Goal: Information Seeking & Learning: Compare options

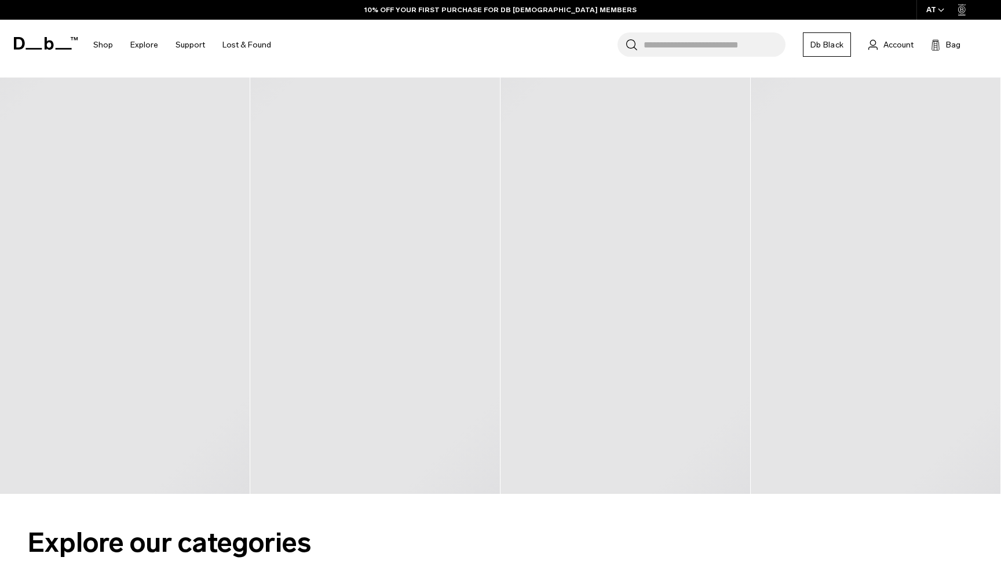
scroll to position [452, 0]
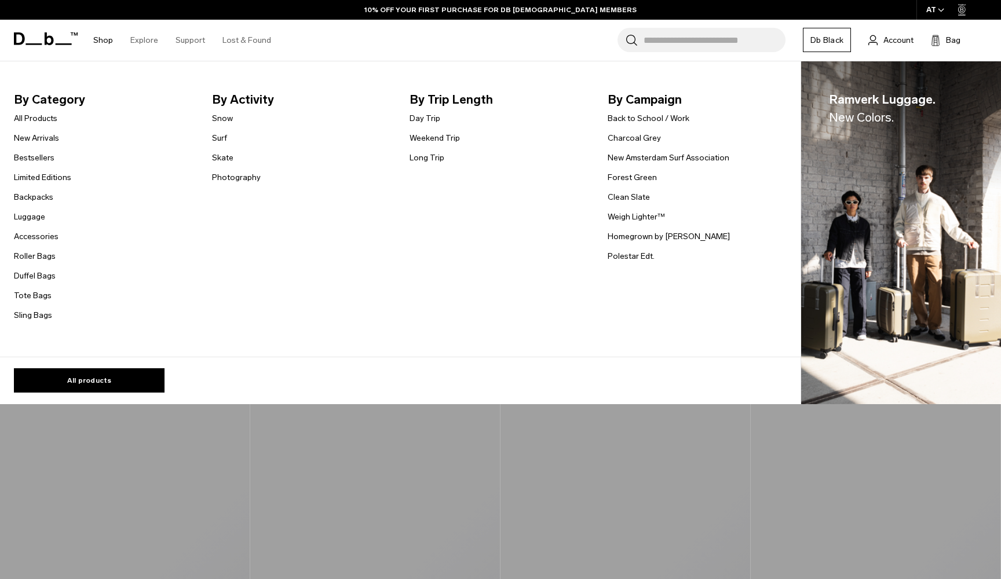
click at [104, 42] on link "Shop" at bounding box center [103, 40] width 20 height 41
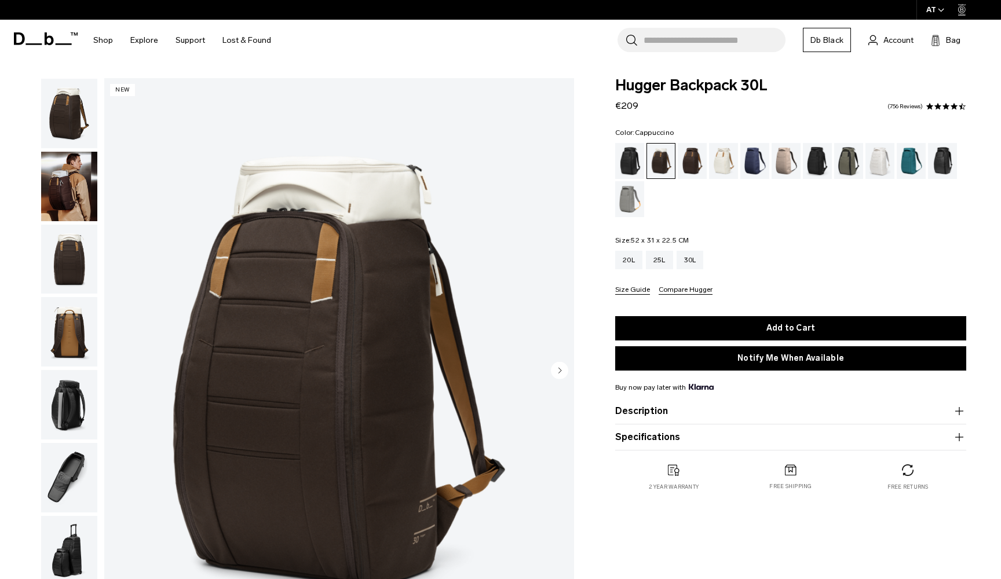
click at [880, 163] on div "Clean Slate" at bounding box center [880, 161] width 30 height 36
click at [103, 36] on link "Shop" at bounding box center [103, 40] width 20 height 41
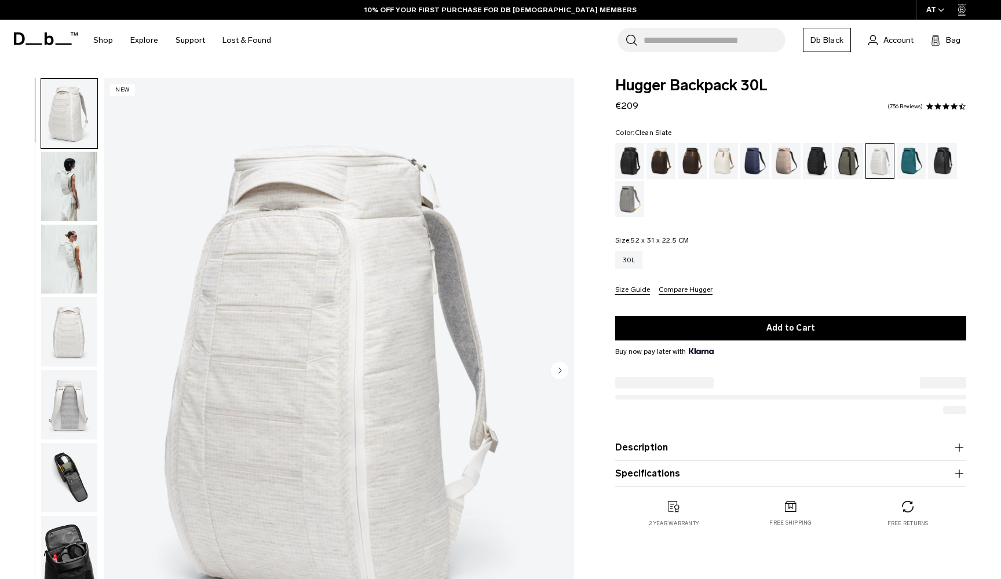
click at [74, 203] on img "button" at bounding box center [69, 186] width 56 height 69
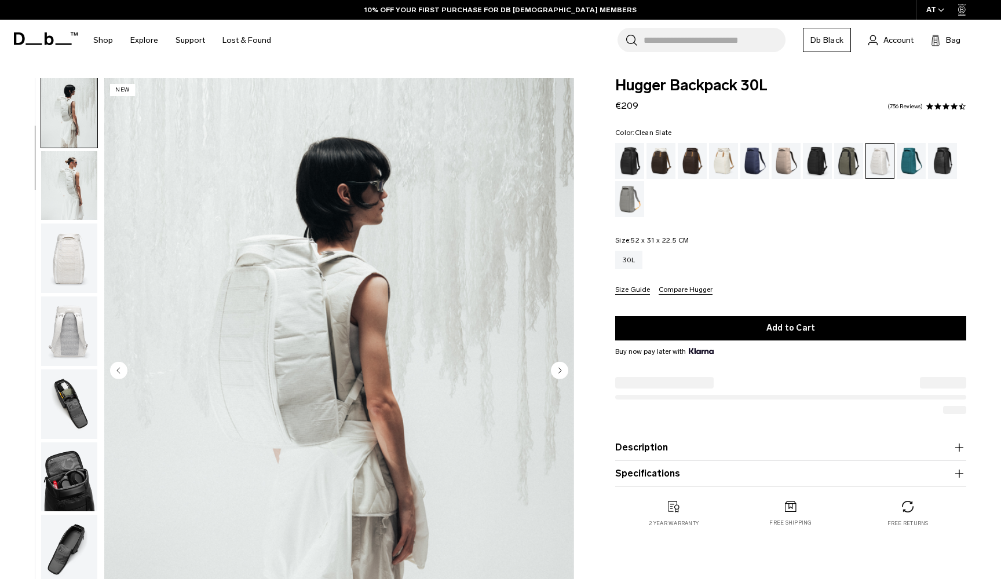
click at [80, 225] on button "button" at bounding box center [69, 258] width 57 height 71
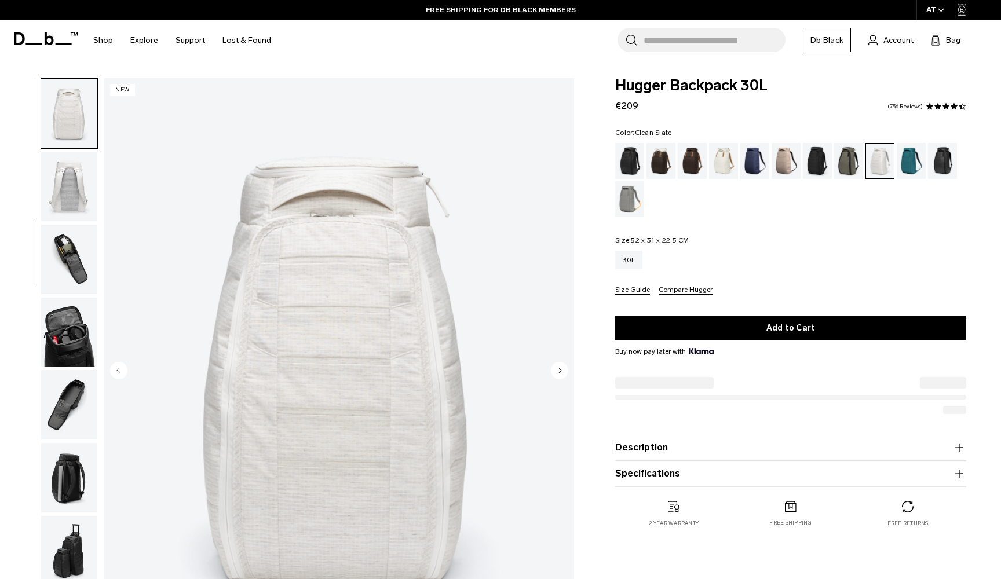
scroll to position [221, 0]
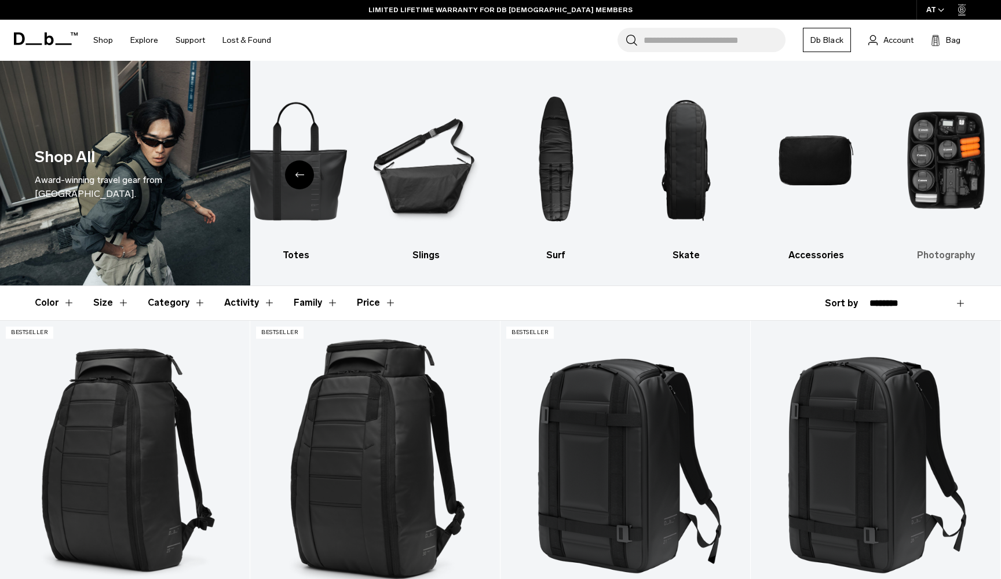
click at [946, 144] on img "10 / 10" at bounding box center [946, 160] width 110 height 164
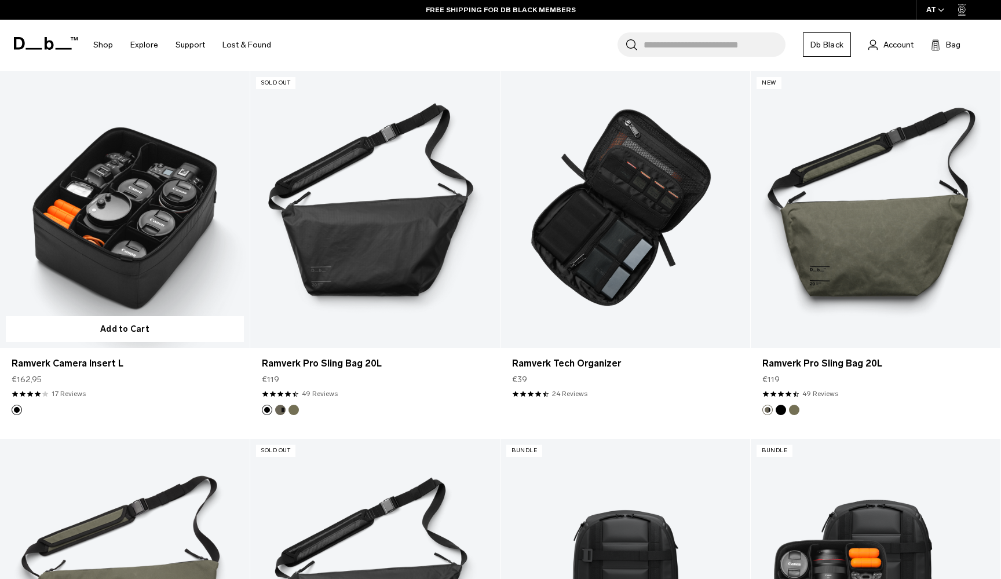
scroll to position [618, 0]
click at [129, 214] on link "Ramverk Camera Insert L" at bounding box center [125, 209] width 250 height 277
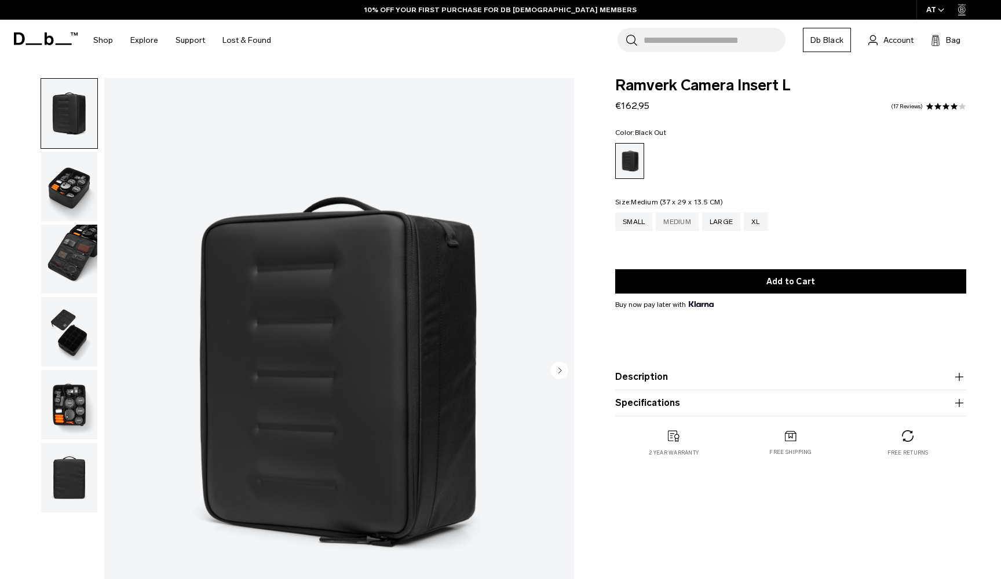
click at [681, 223] on div "Medium" at bounding box center [677, 222] width 43 height 19
click at [74, 192] on img "button" at bounding box center [69, 186] width 56 height 69
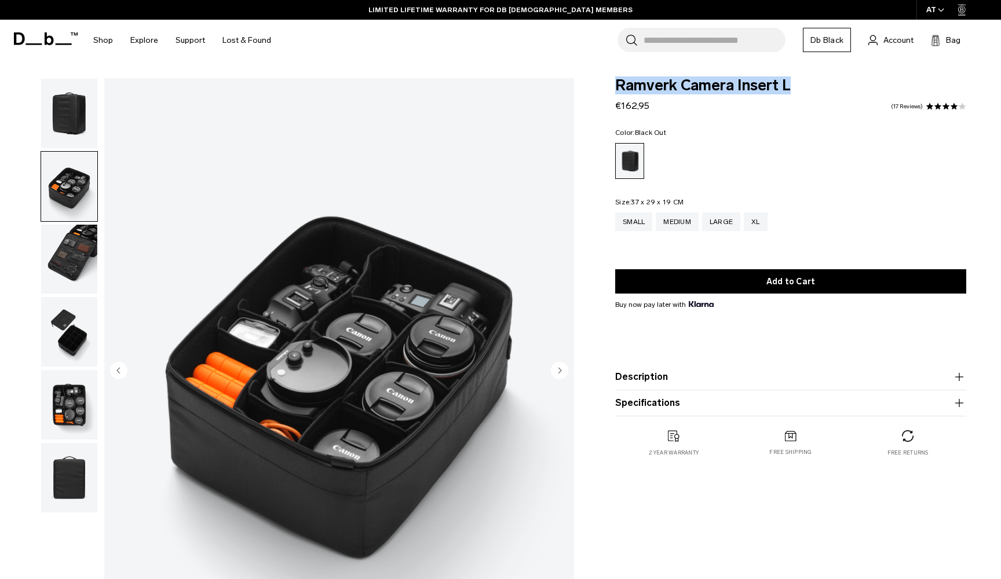
drag, startPoint x: 801, startPoint y: 89, endPoint x: 590, endPoint y: 80, distance: 211.0
click at [590, 80] on div "Ramverk Camera Insert L €162,95 3.9 star rating 17 Reviews Color: Black Out Out…" at bounding box center [790, 279] width 420 height 402
copy span "Ramverk Camera Insert L"
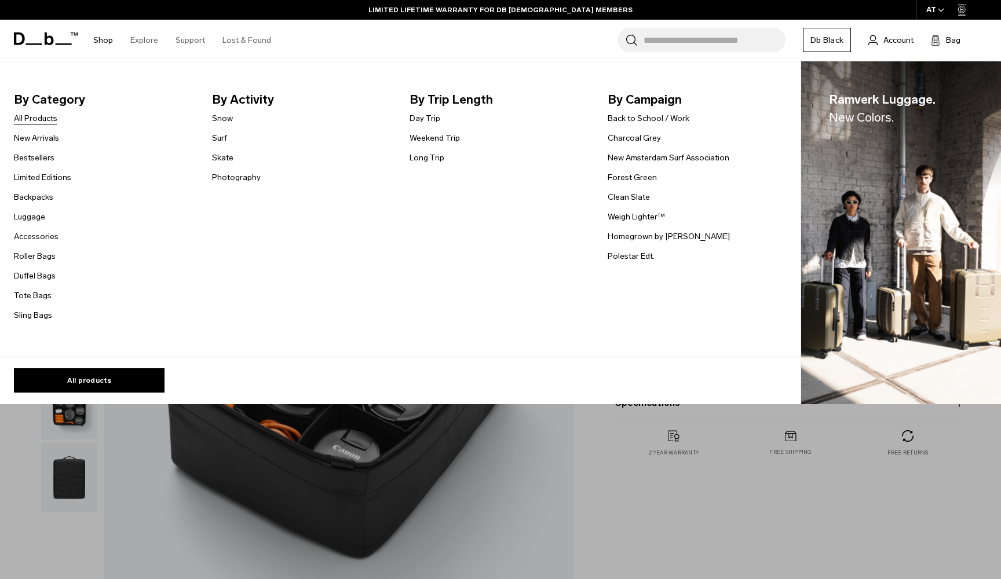
click at [31, 112] on link "All Products" at bounding box center [35, 118] width 43 height 12
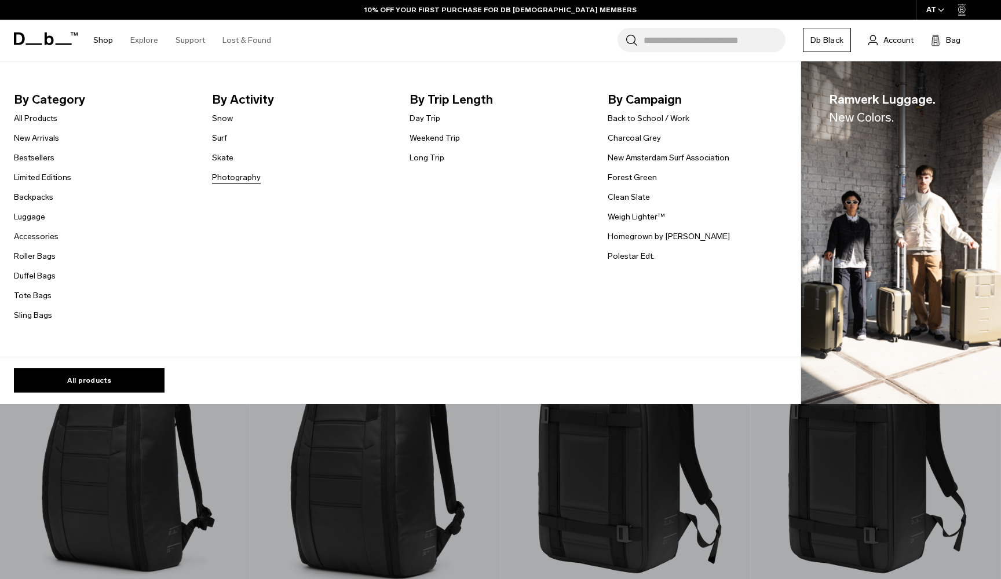
click at [237, 182] on link "Photography" at bounding box center [236, 177] width 49 height 12
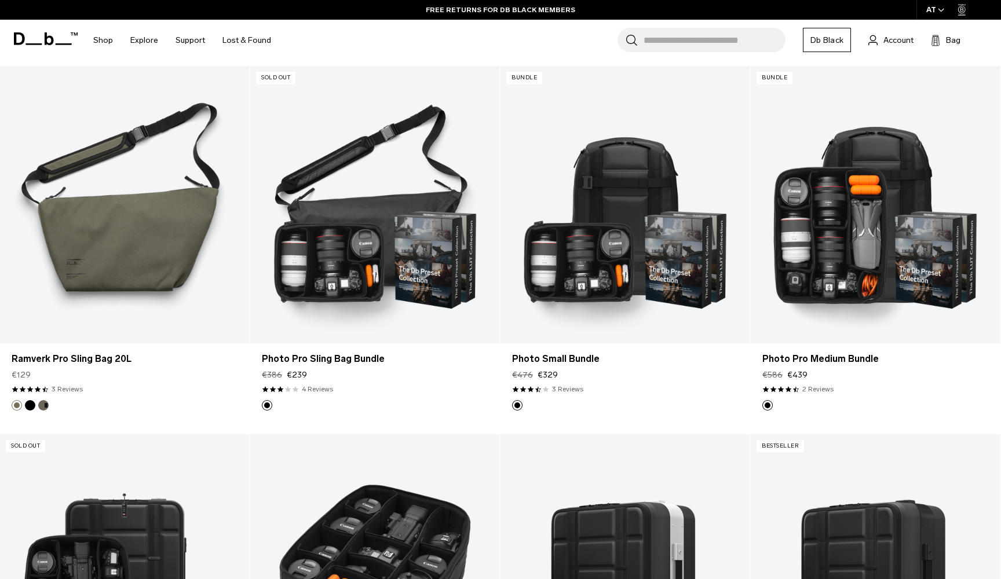
scroll to position [965, 0]
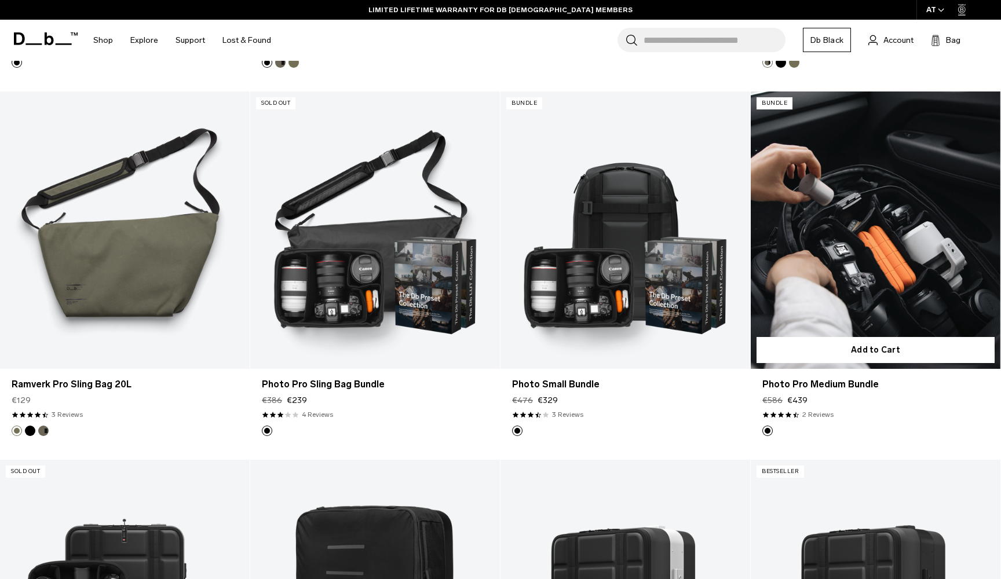
drag, startPoint x: 788, startPoint y: 400, endPoint x: 818, endPoint y: 400, distance: 30.1
click at [818, 400] on div "Regular price €586 €439" at bounding box center [875, 400] width 226 height 12
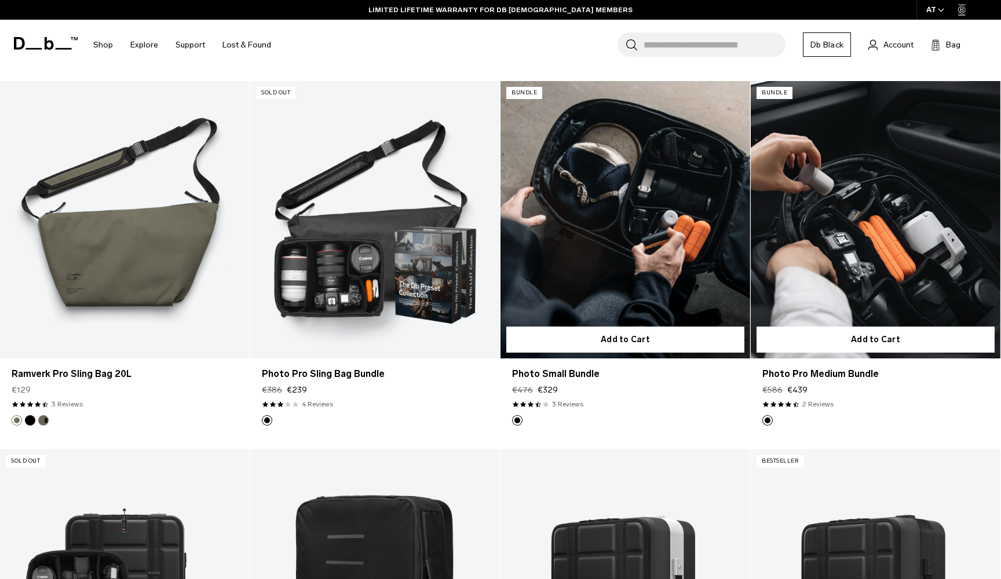
scroll to position [943, 0]
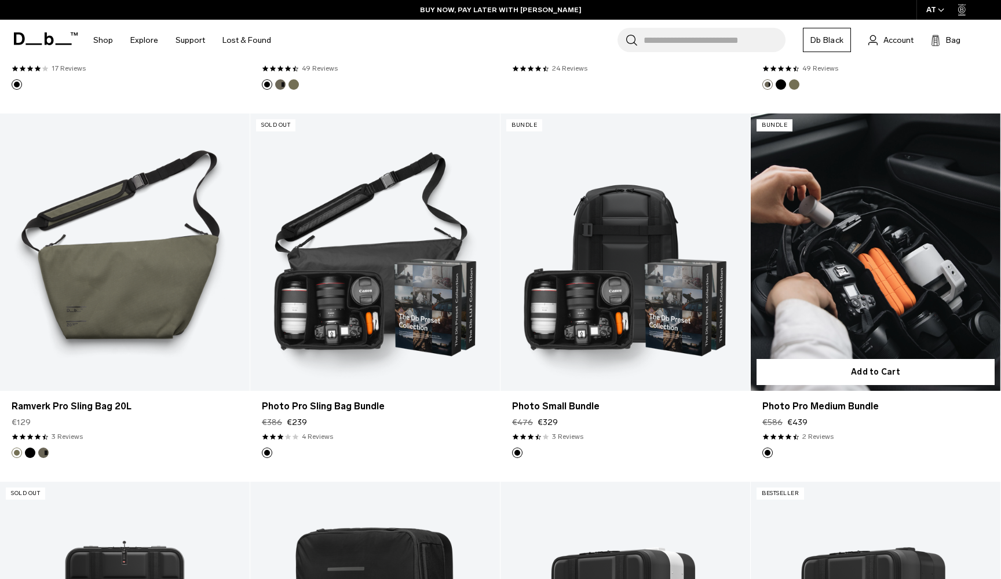
click at [813, 317] on link "Photo Pro Medium Bundle" at bounding box center [876, 252] width 250 height 277
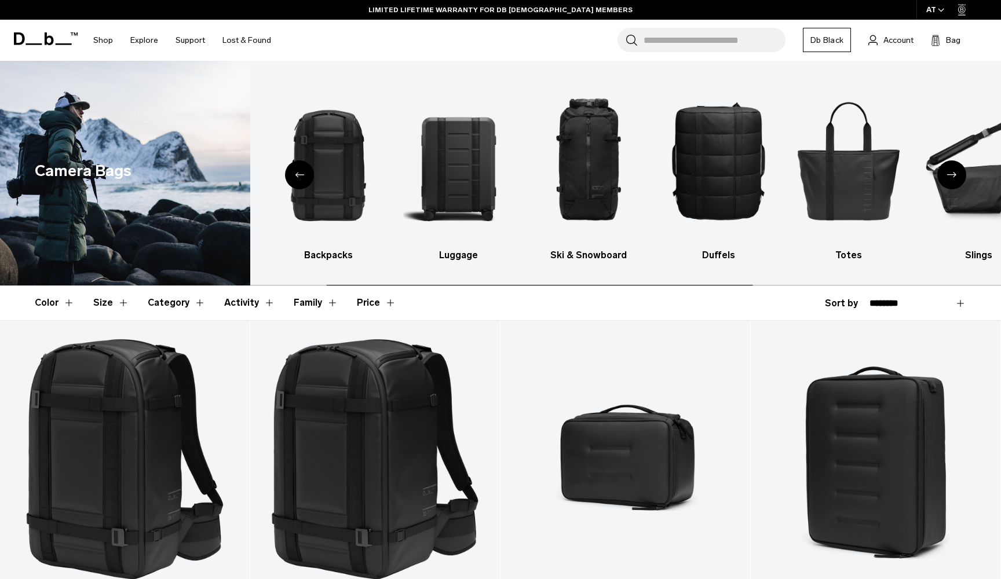
scroll to position [0, 0]
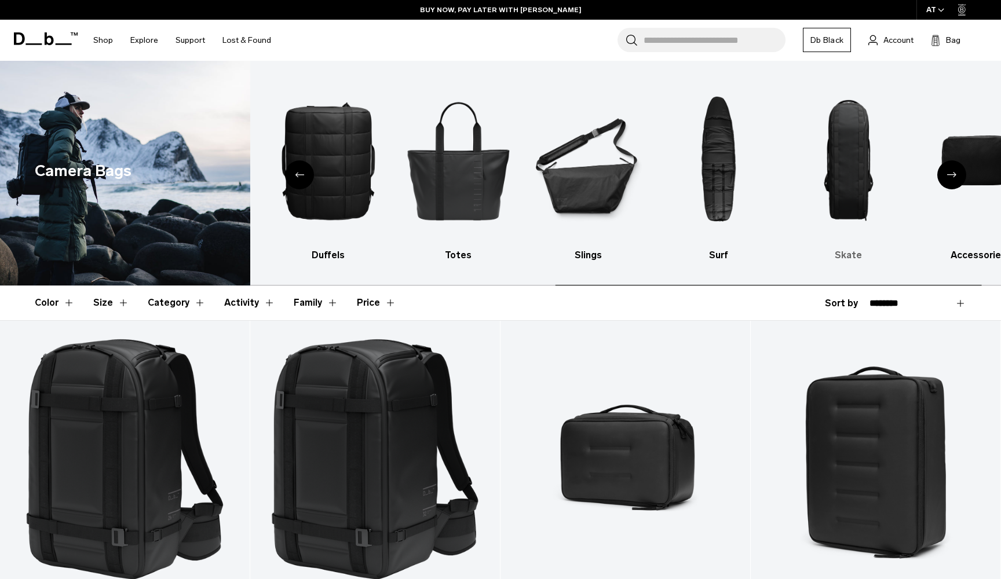
click at [834, 148] on img "9 / 10" at bounding box center [848, 160] width 110 height 164
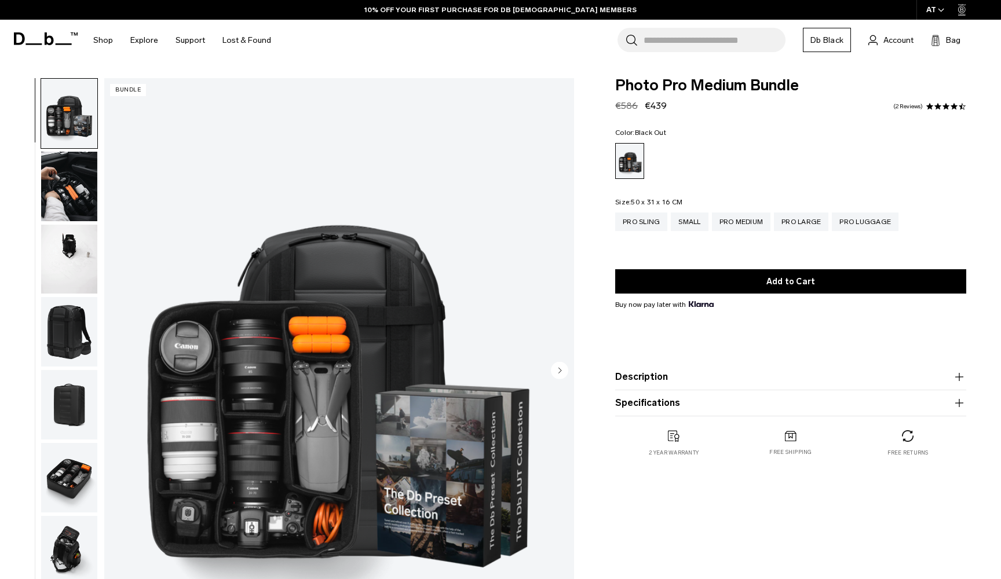
click at [61, 180] on img "button" at bounding box center [69, 186] width 56 height 69
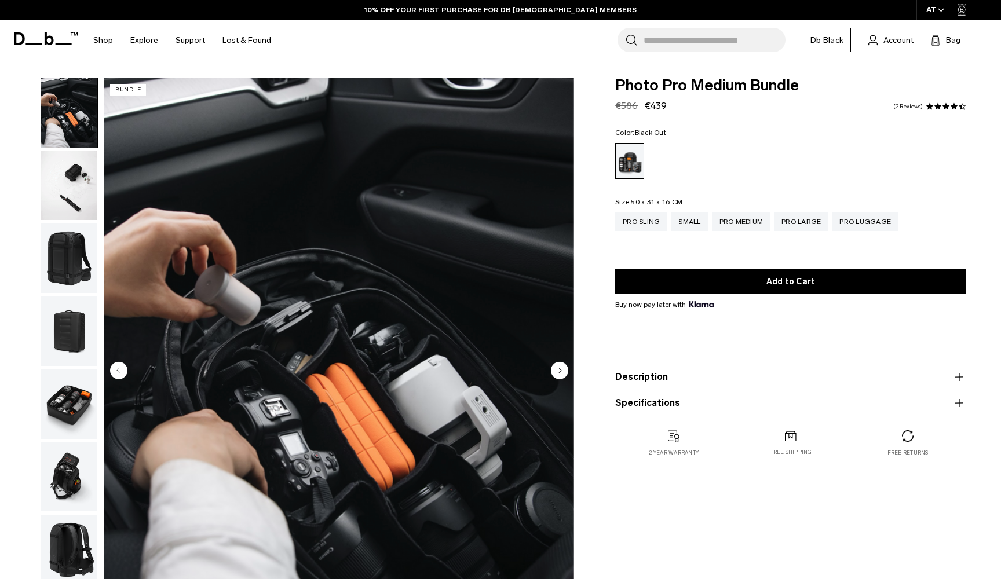
click at [72, 186] on img "button" at bounding box center [69, 185] width 56 height 69
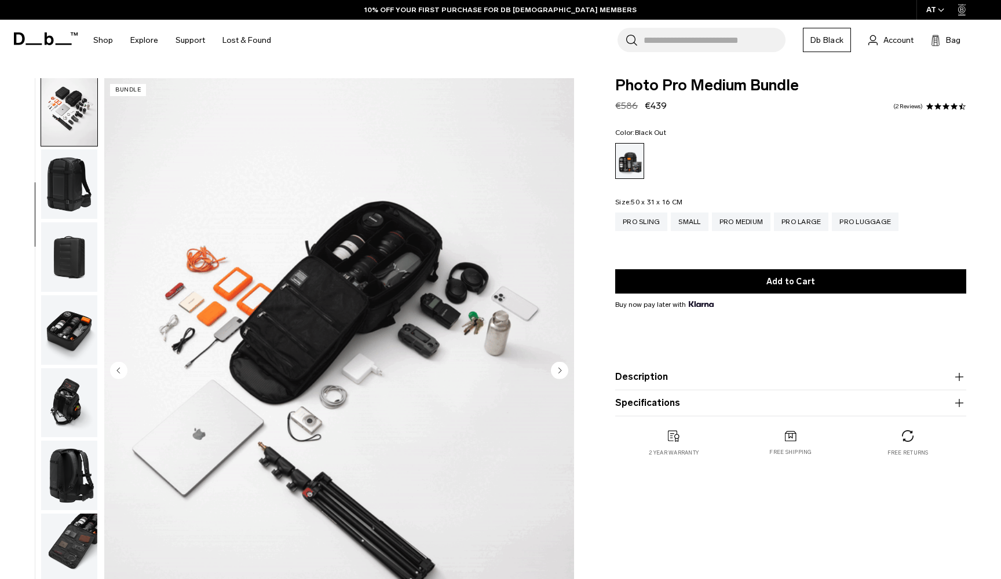
click at [64, 250] on img "button" at bounding box center [69, 256] width 56 height 69
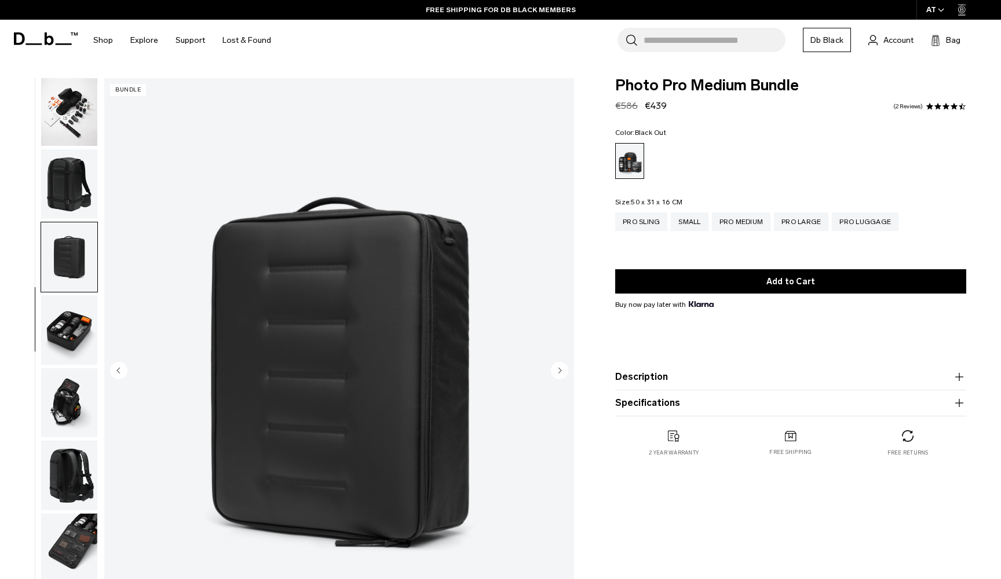
scroll to position [222, 0]
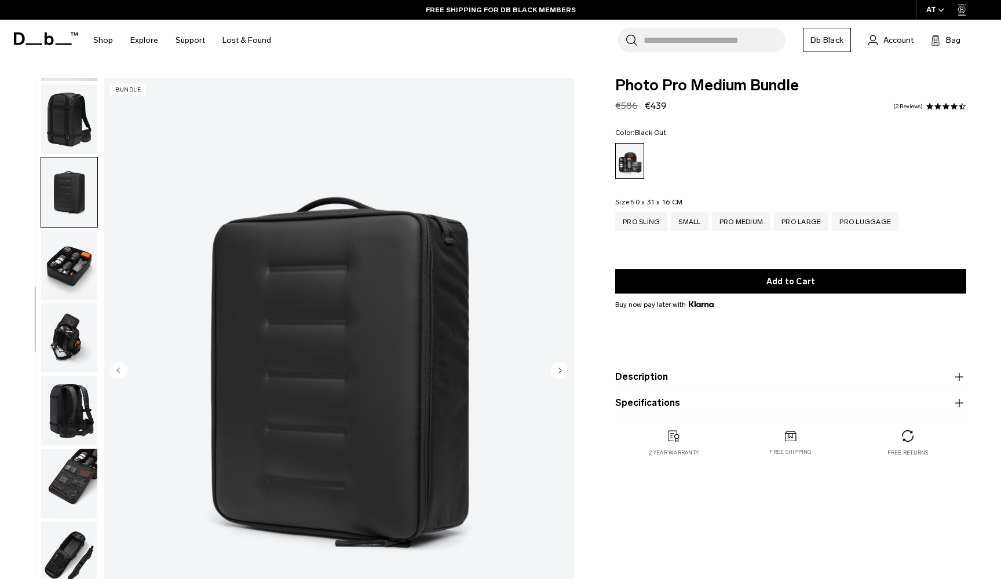
click at [69, 261] on img "button" at bounding box center [69, 264] width 56 height 69
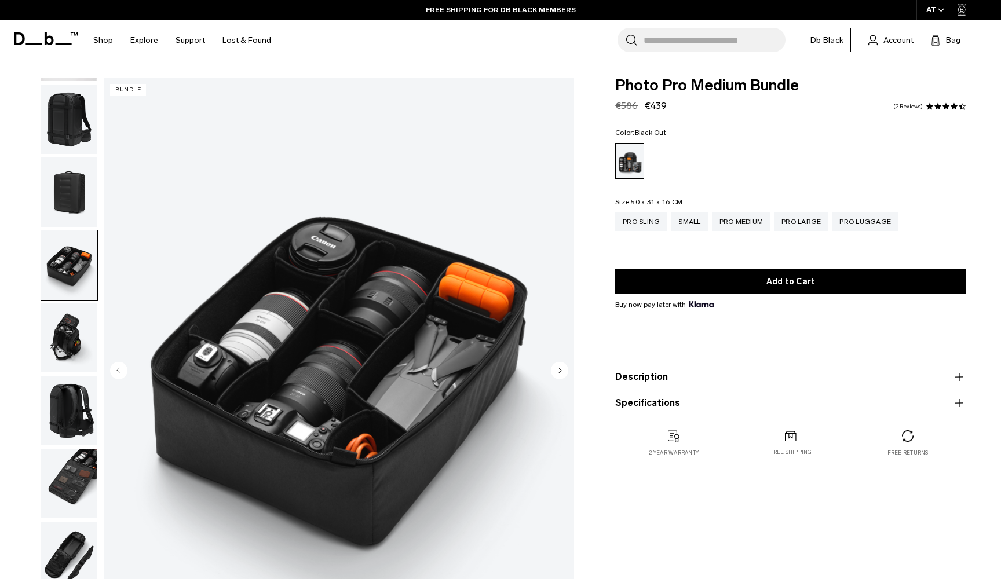
click at [74, 303] on img "button" at bounding box center [69, 337] width 56 height 69
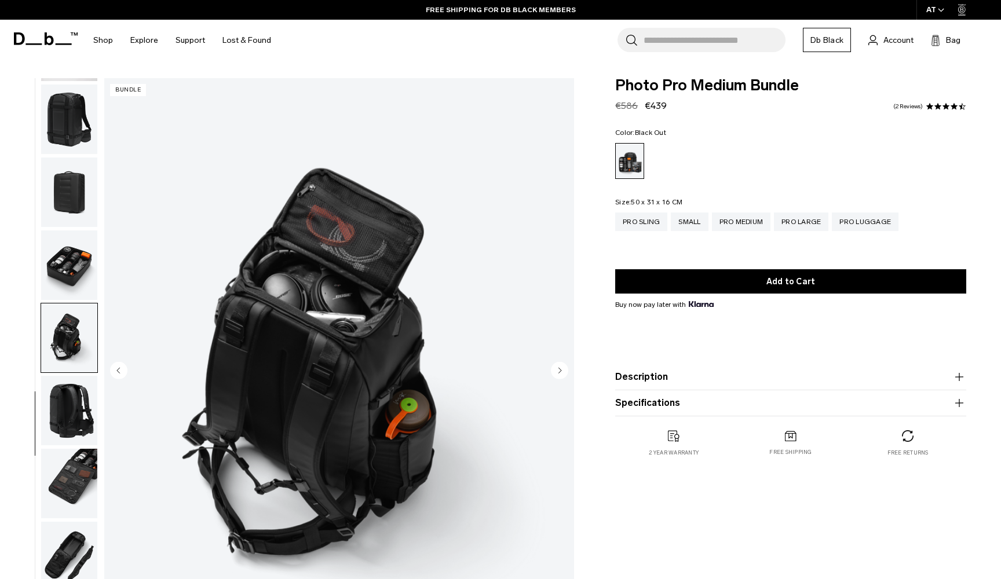
click at [82, 255] on img "button" at bounding box center [69, 264] width 56 height 69
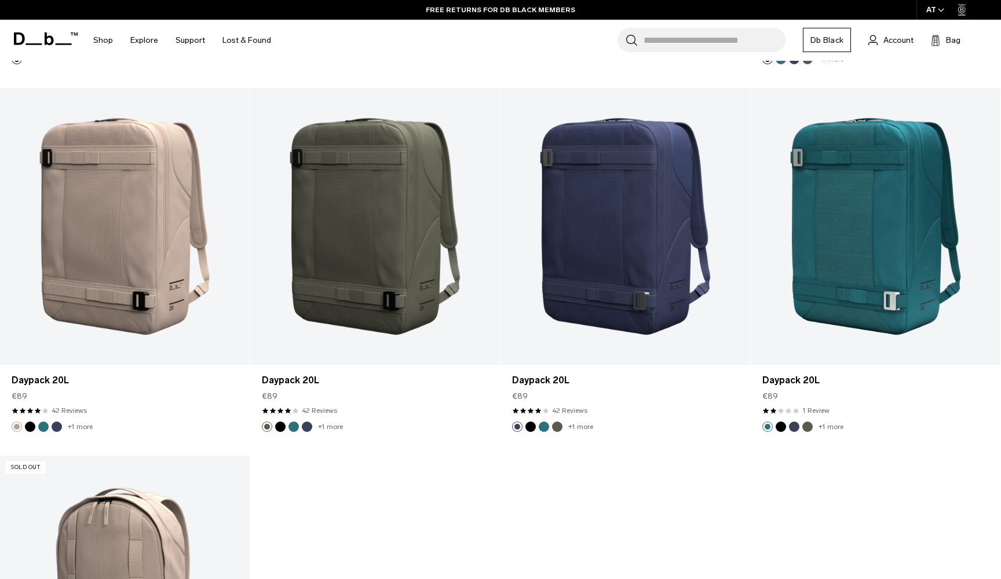
scroll to position [599, 0]
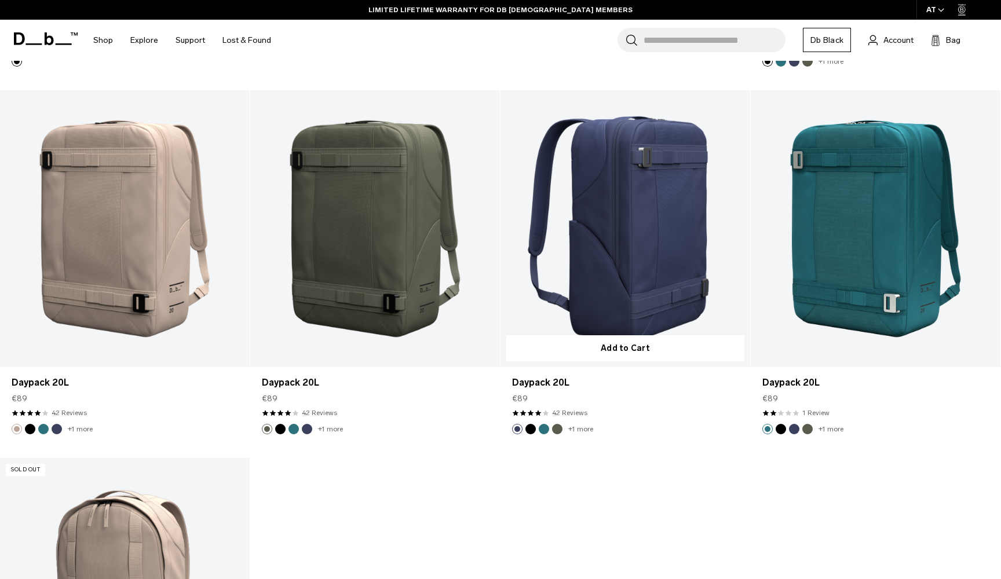
drag, startPoint x: 515, startPoint y: 399, endPoint x: 525, endPoint y: 398, distance: 10.5
click at [525, 398] on span "€89" at bounding box center [520, 399] width 16 height 12
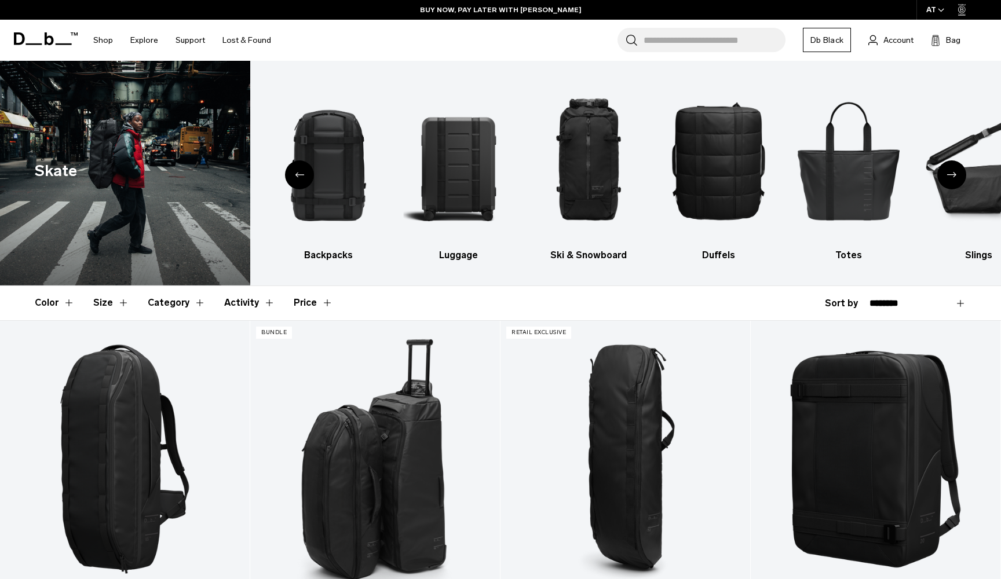
scroll to position [0, 0]
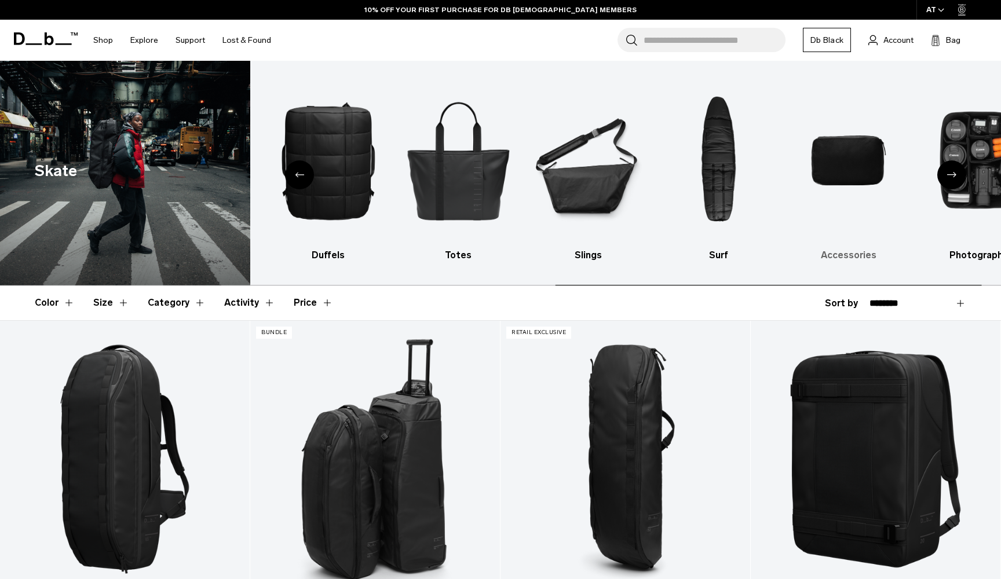
click at [855, 147] on img "9 / 10" at bounding box center [848, 160] width 110 height 164
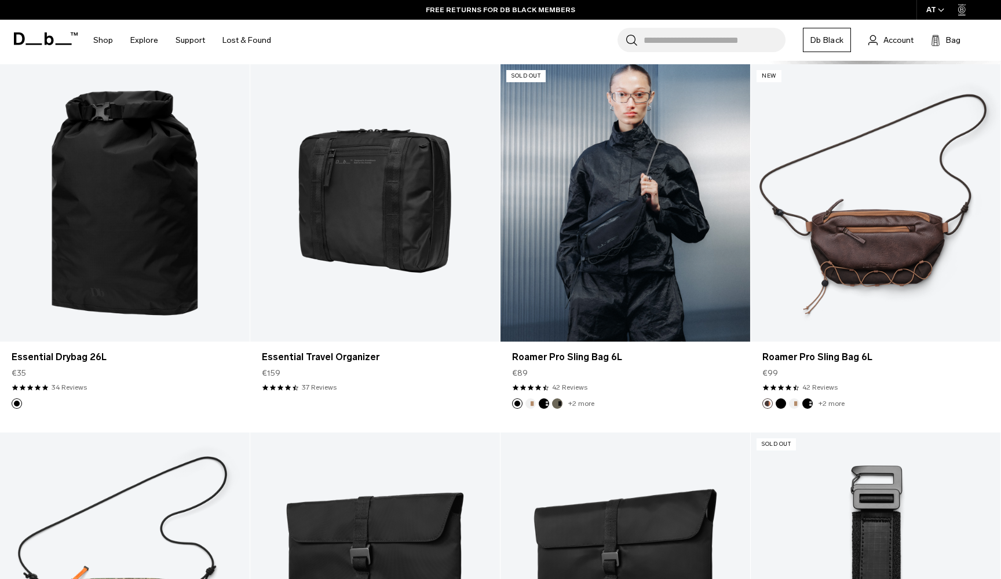
scroll to position [1357, 0]
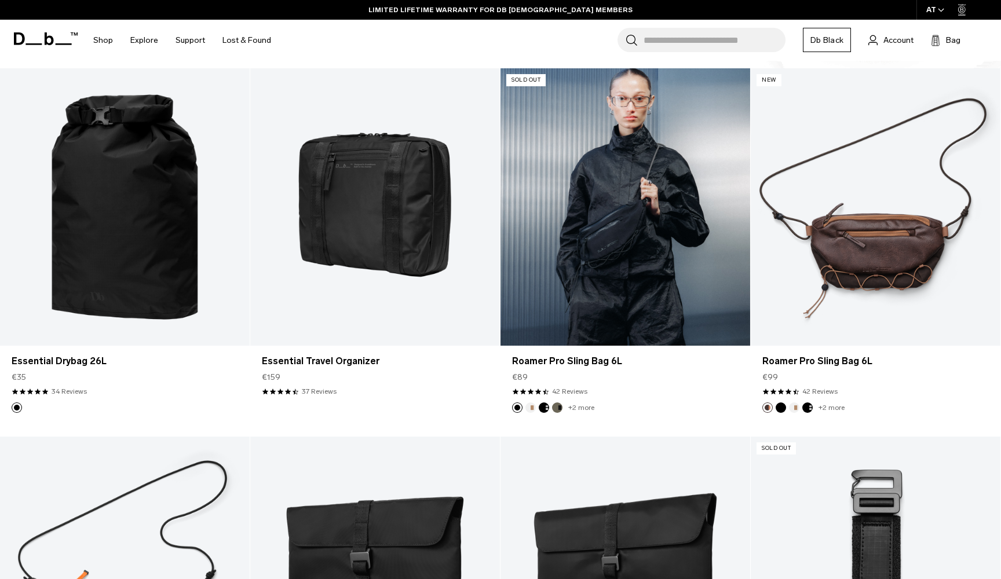
click at [576, 407] on link "+2 more" at bounding box center [581, 408] width 26 height 8
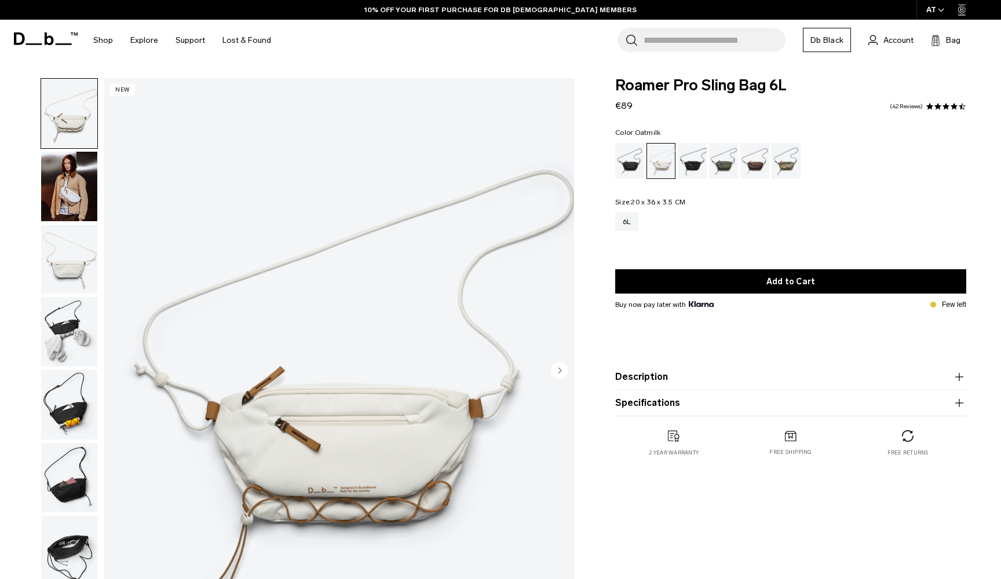
click at [74, 117] on img "button" at bounding box center [69, 113] width 56 height 69
click at [69, 197] on img "button" at bounding box center [69, 186] width 56 height 69
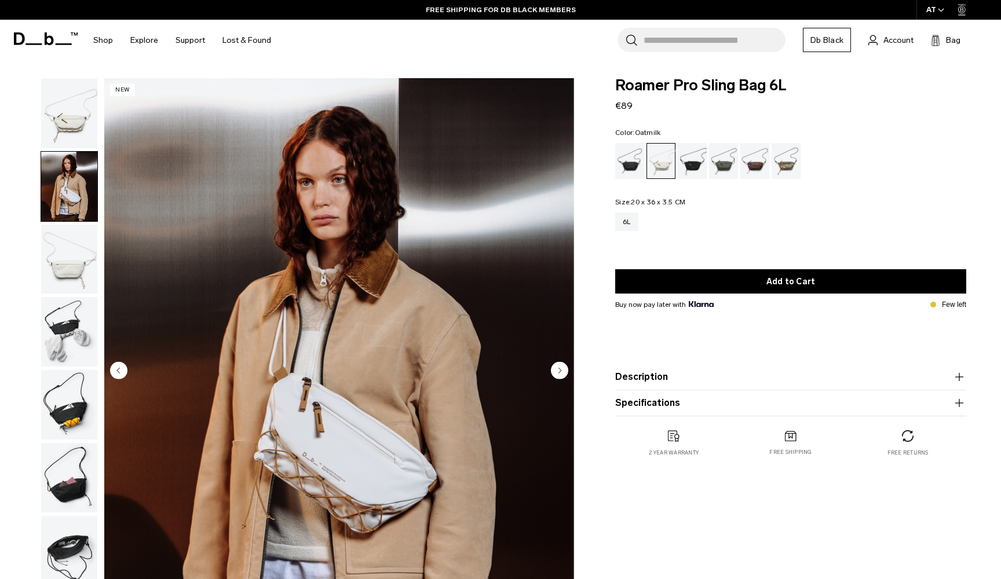
click at [89, 148] on img "button" at bounding box center [69, 113] width 56 height 69
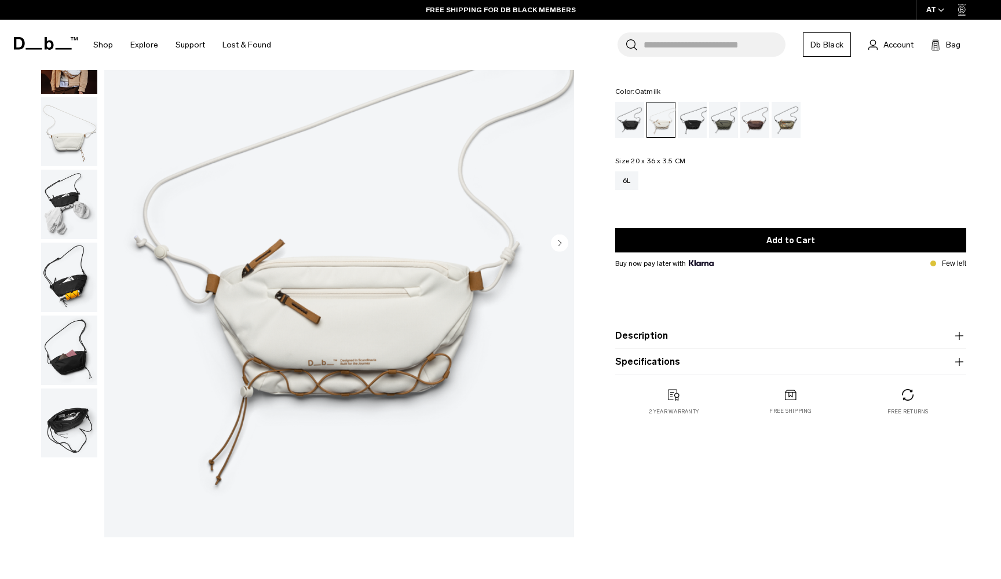
scroll to position [124, 0]
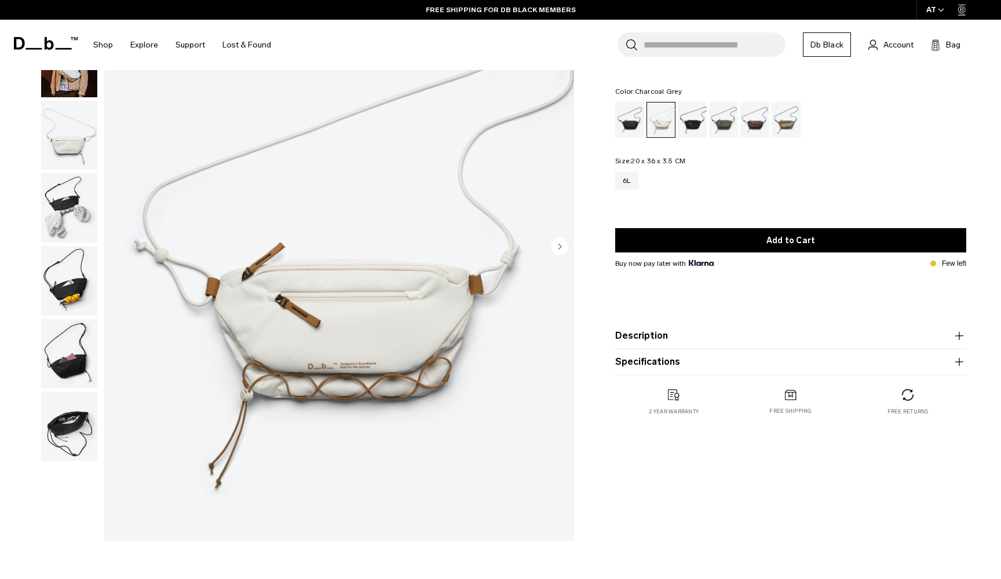
click at [694, 109] on div "Charcoal Grey" at bounding box center [693, 120] width 30 height 36
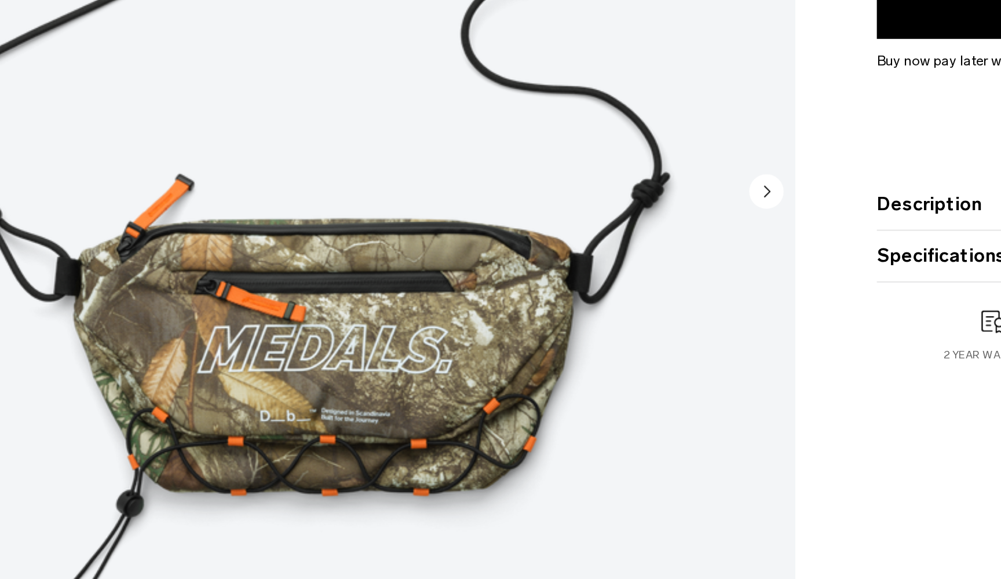
scroll to position [54, 0]
